Goal: Download file/media

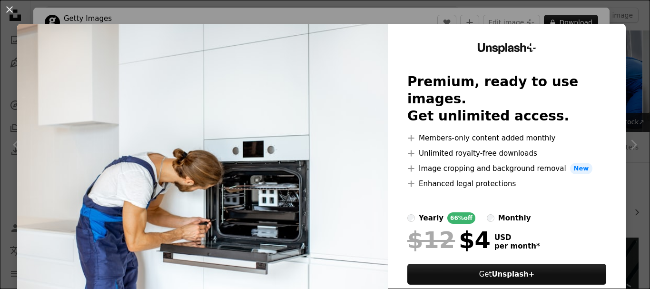
scroll to position [476, 0]
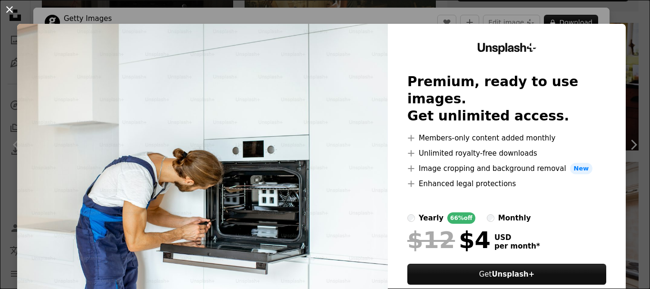
click at [10, 10] on button "An X shape" at bounding box center [9, 9] width 11 height 11
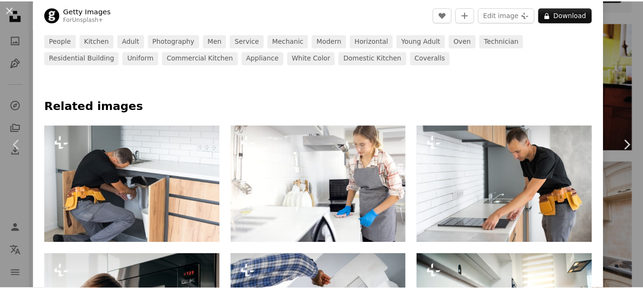
scroll to position [381, 0]
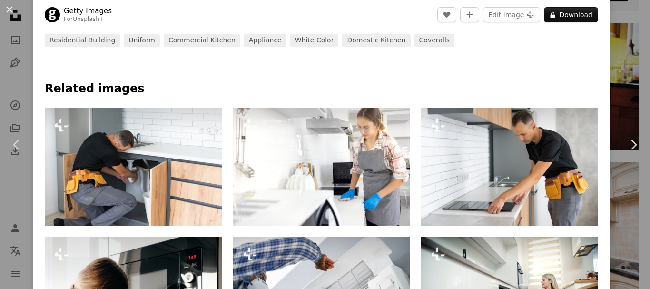
click at [8, 11] on button "An X shape" at bounding box center [9, 9] width 11 height 11
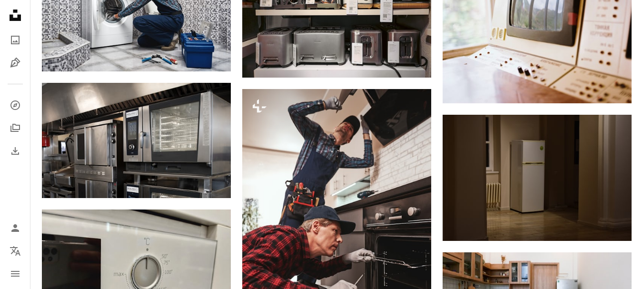
scroll to position [619, 0]
